Goal: Communication & Community: Answer question/provide support

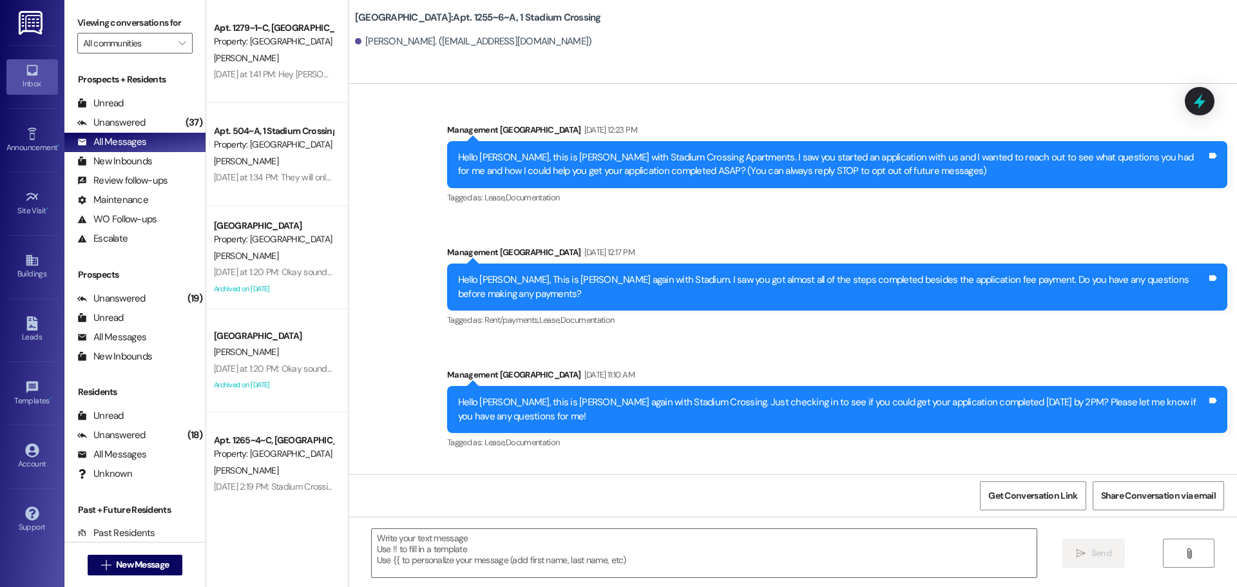
scroll to position [3566, 0]
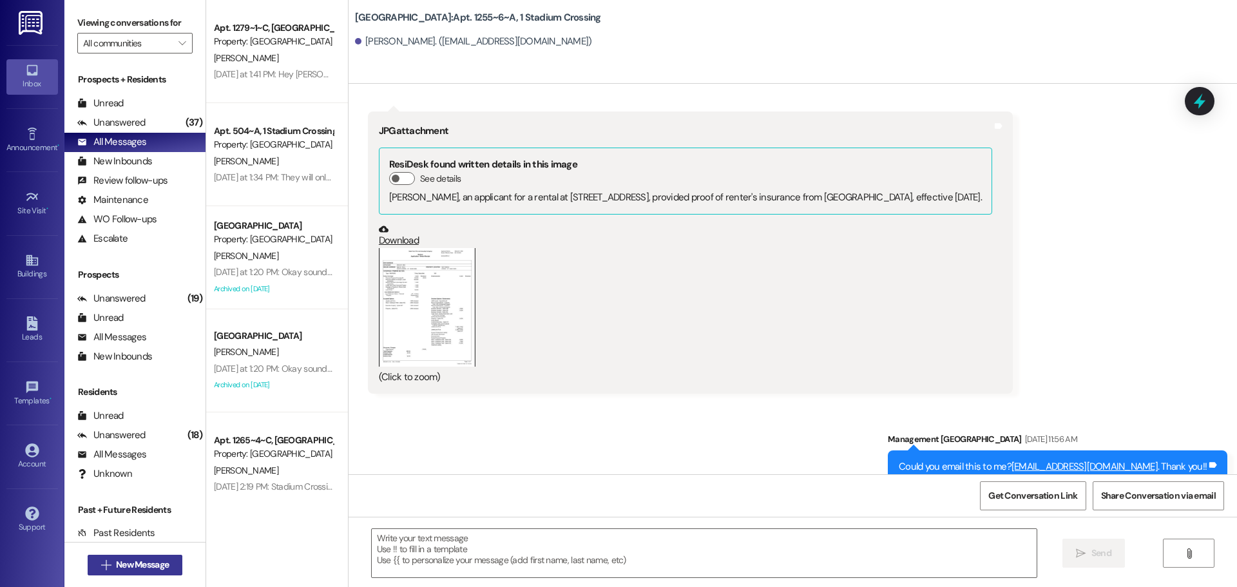
click at [135, 567] on span "New Message" at bounding box center [142, 565] width 53 height 14
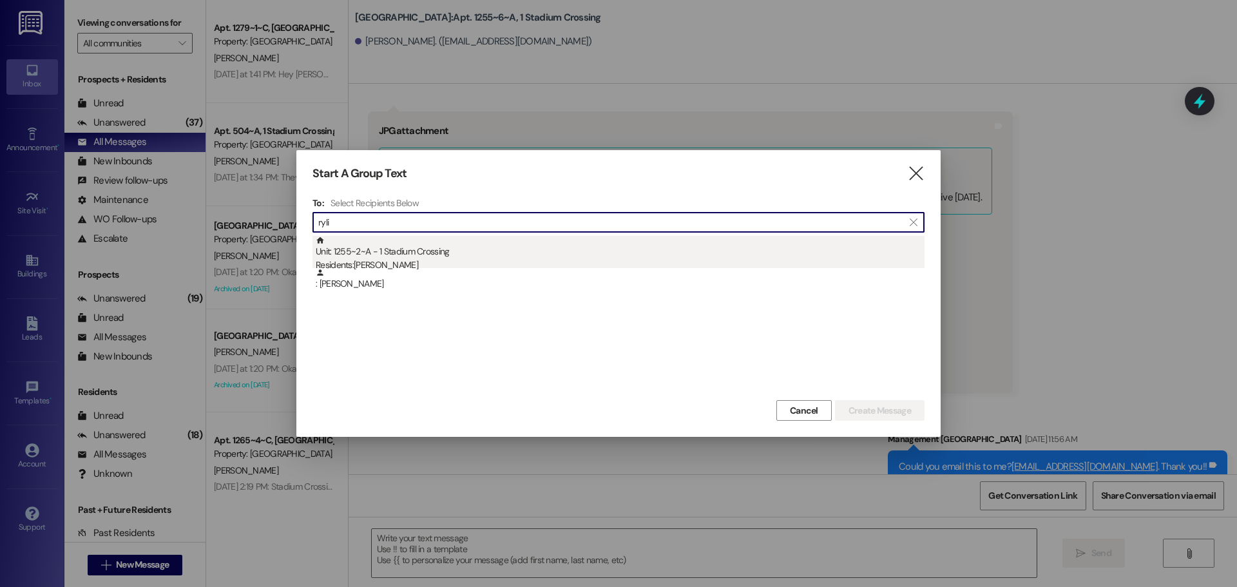
click at [402, 253] on div "Unit: 1255~2~A - 1 Stadium Crossing Residents: [PERSON_NAME]" at bounding box center [620, 254] width 609 height 37
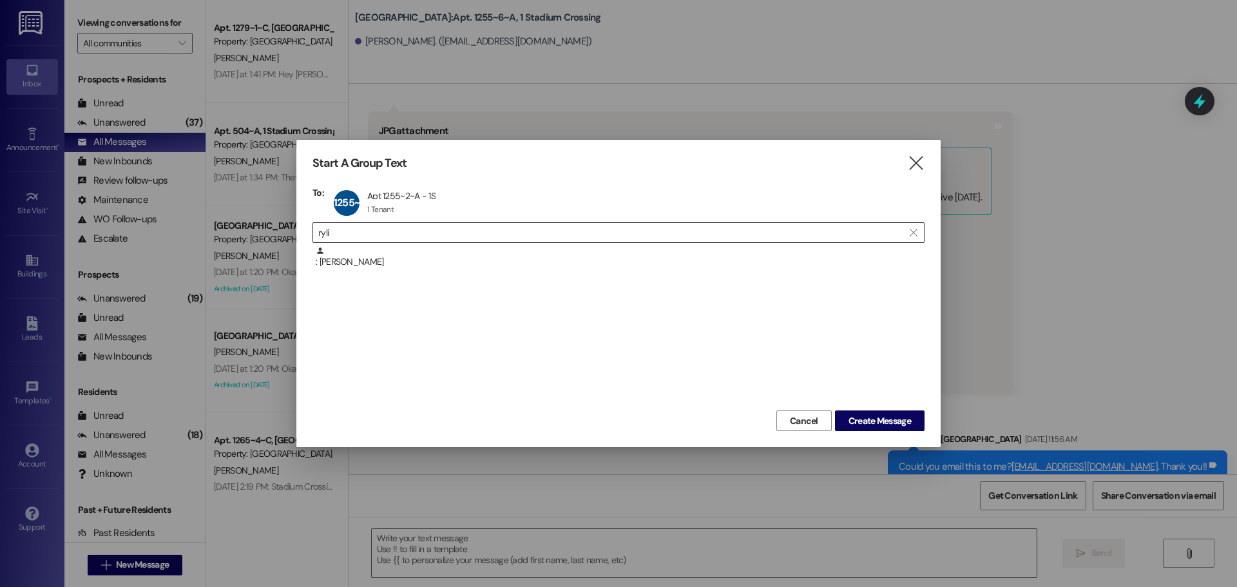
click at [451, 228] on input "ryli" at bounding box center [610, 233] width 585 height 18
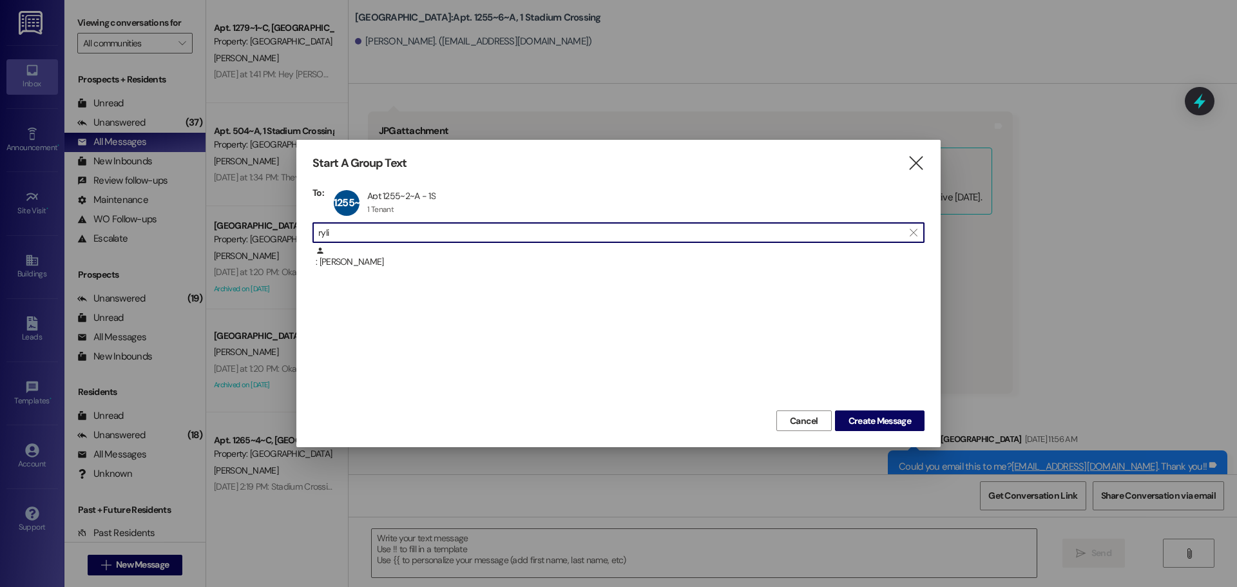
click at [451, 228] on input "ryli" at bounding box center [610, 233] width 585 height 18
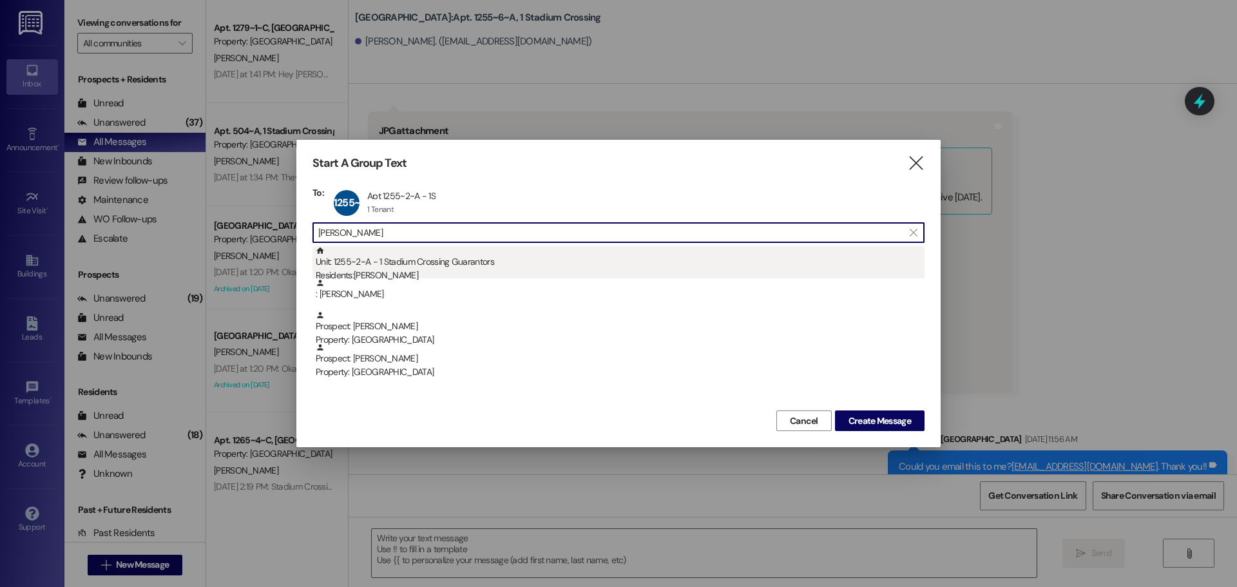
type input "[PERSON_NAME]"
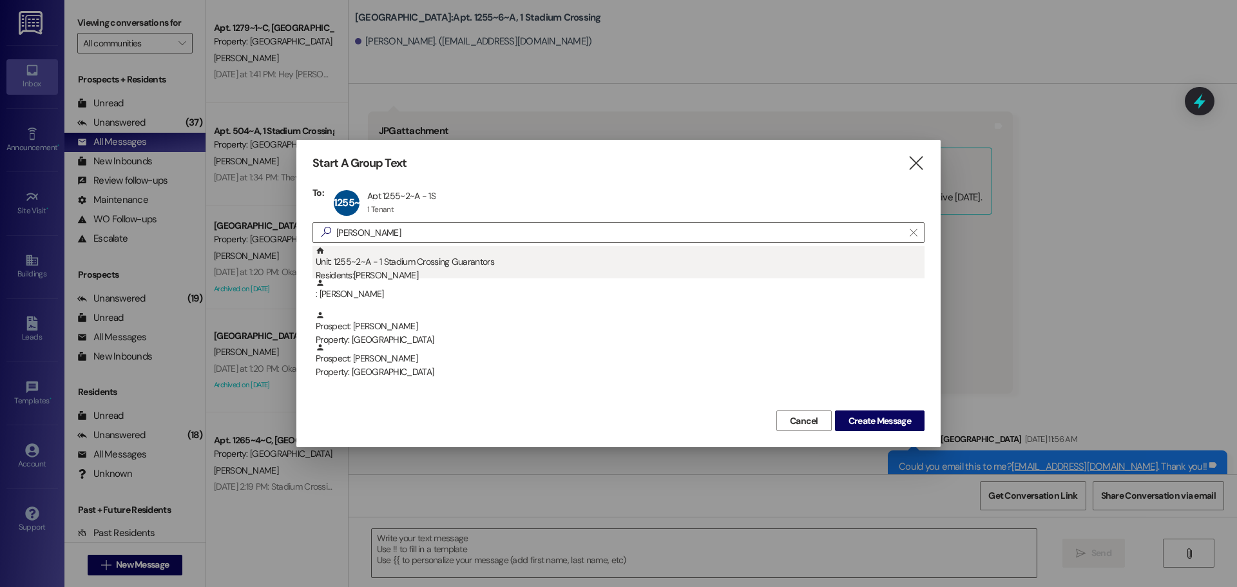
click at [406, 273] on div "Residents: [PERSON_NAME]" at bounding box center [620, 276] width 609 height 14
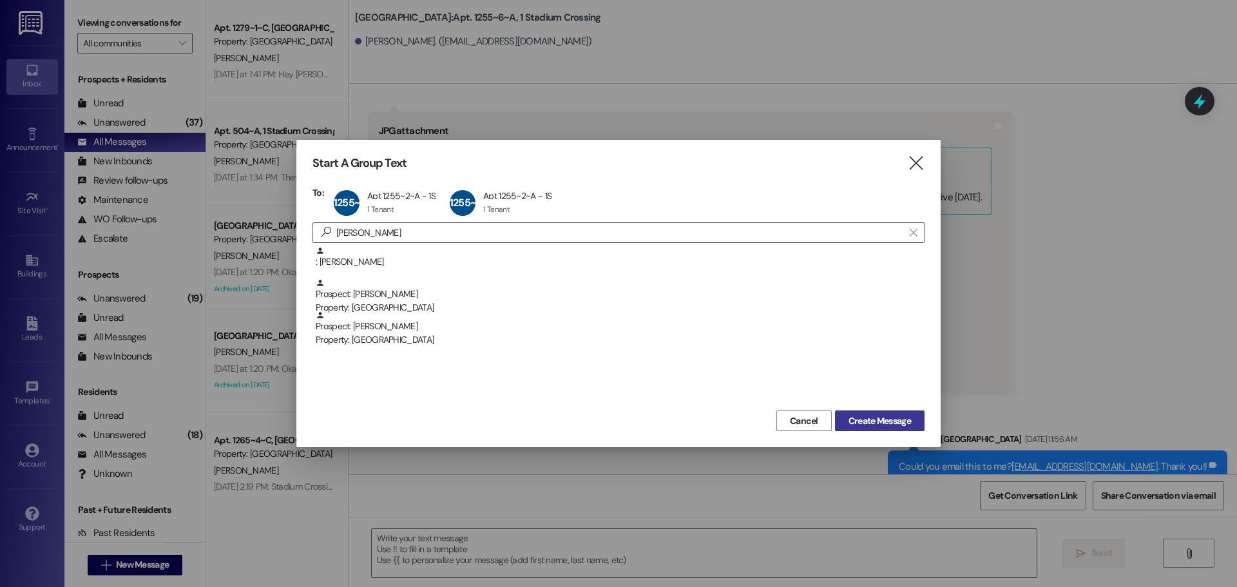
click at [907, 423] on span "Create Message" at bounding box center [880, 421] width 63 height 14
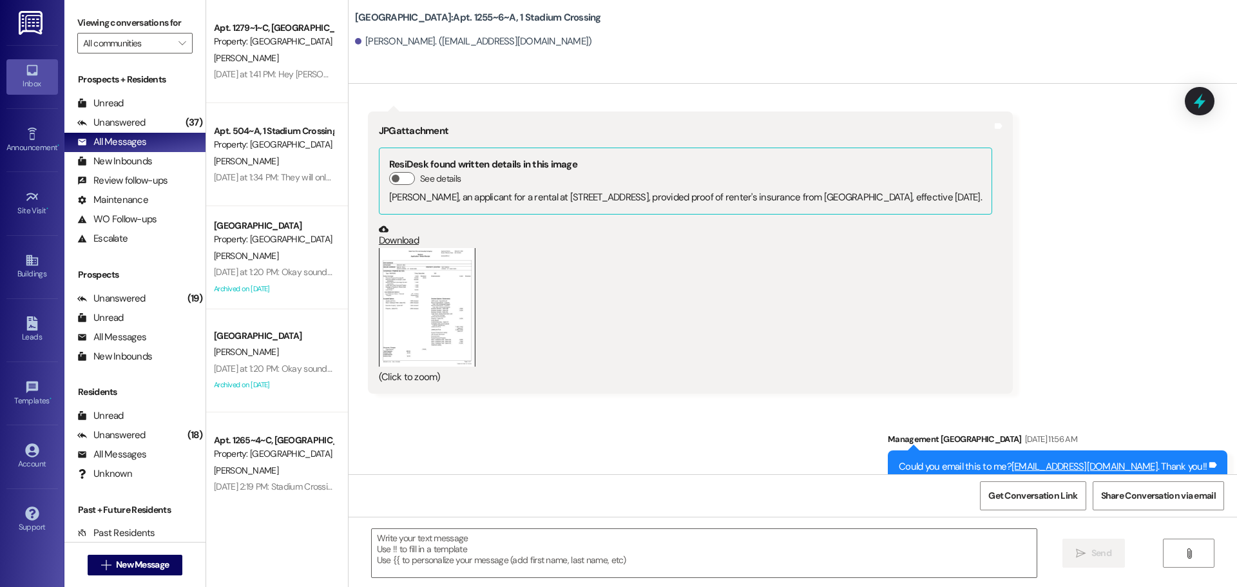
scroll to position [0, 0]
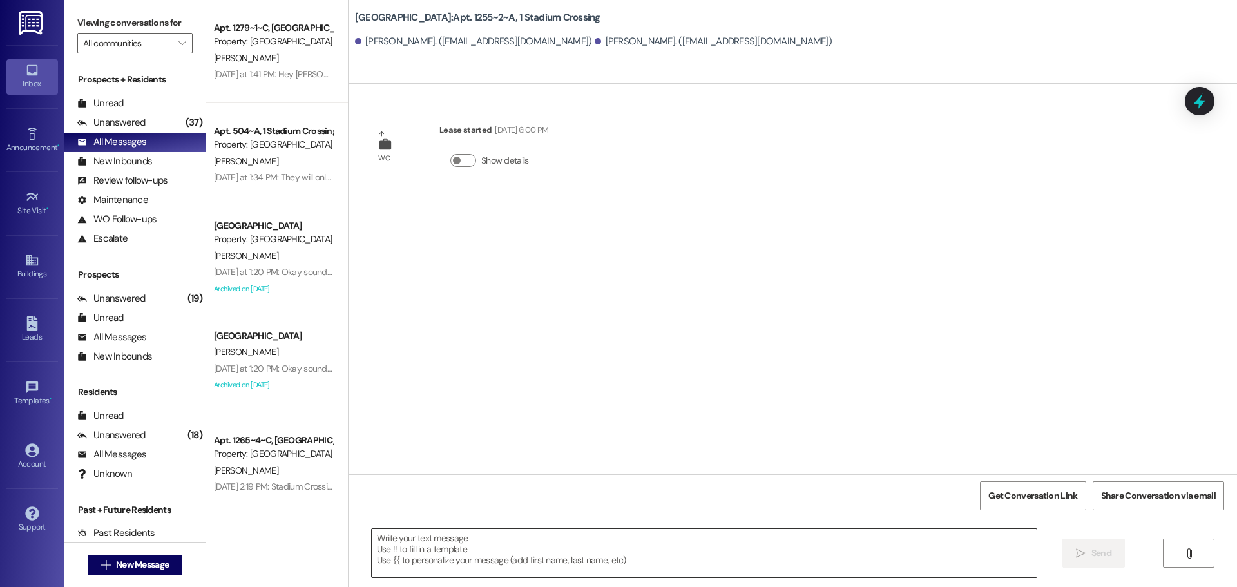
click at [534, 541] on textarea at bounding box center [704, 553] width 665 height 48
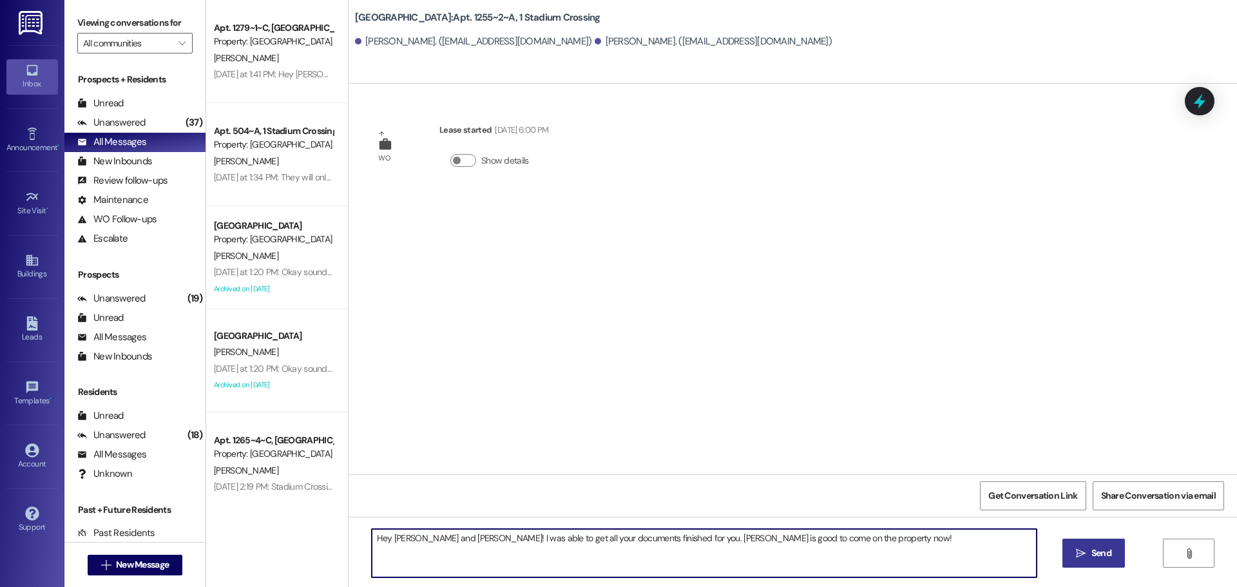
type textarea "Hey [PERSON_NAME] and [PERSON_NAME]! I was able to get all your documents finis…"
click at [1072, 556] on button " Send" at bounding box center [1094, 553] width 63 height 29
